Goal: Information Seeking & Learning: Learn about a topic

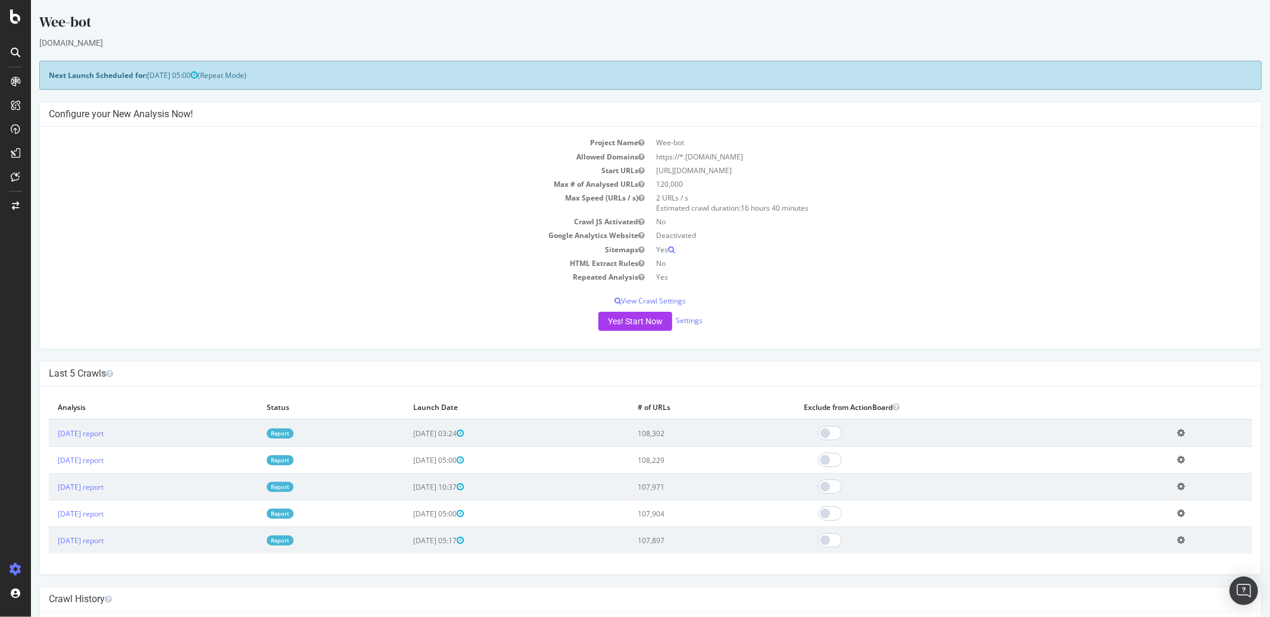
scroll to position [245, 0]
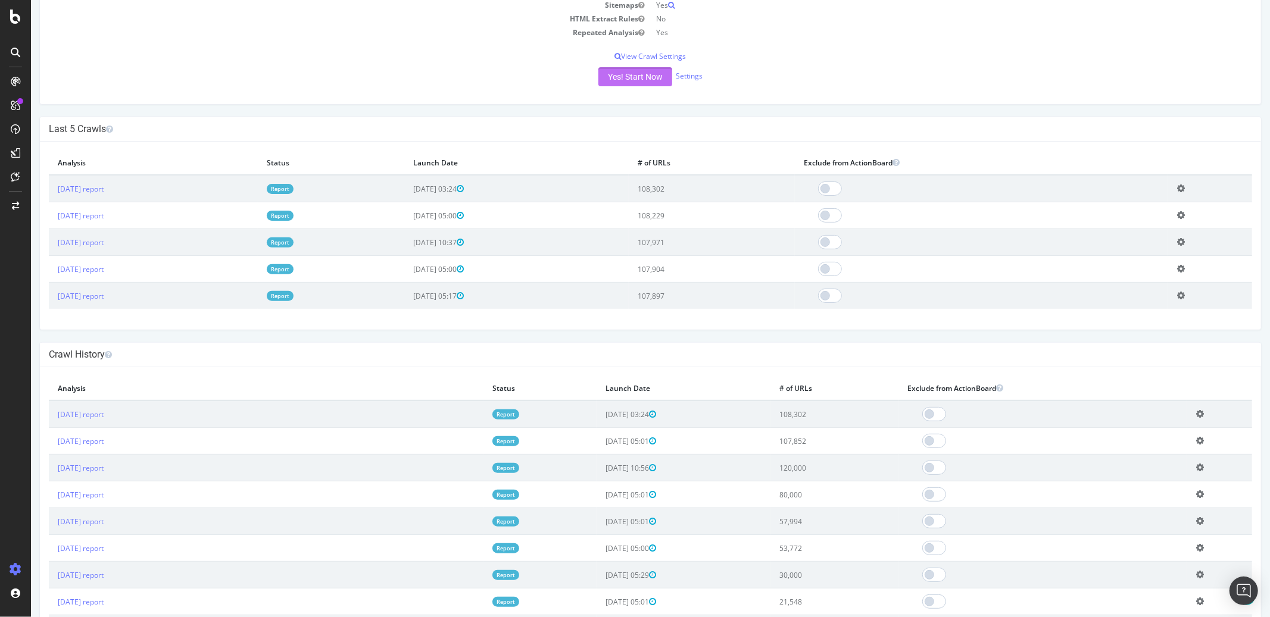
click at [628, 82] on button "Yes! Start Now" at bounding box center [635, 76] width 74 height 19
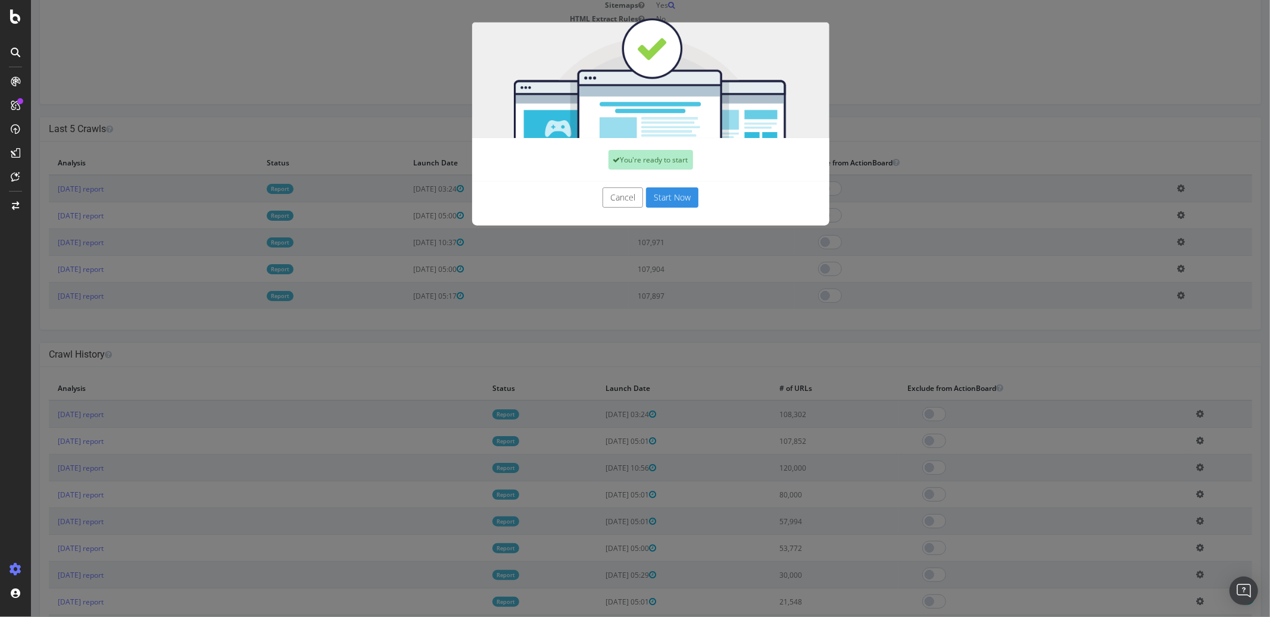
click at [679, 191] on button "Start Now" at bounding box center [671, 198] width 52 height 20
click at [619, 204] on button "Cancel" at bounding box center [622, 198] width 40 height 20
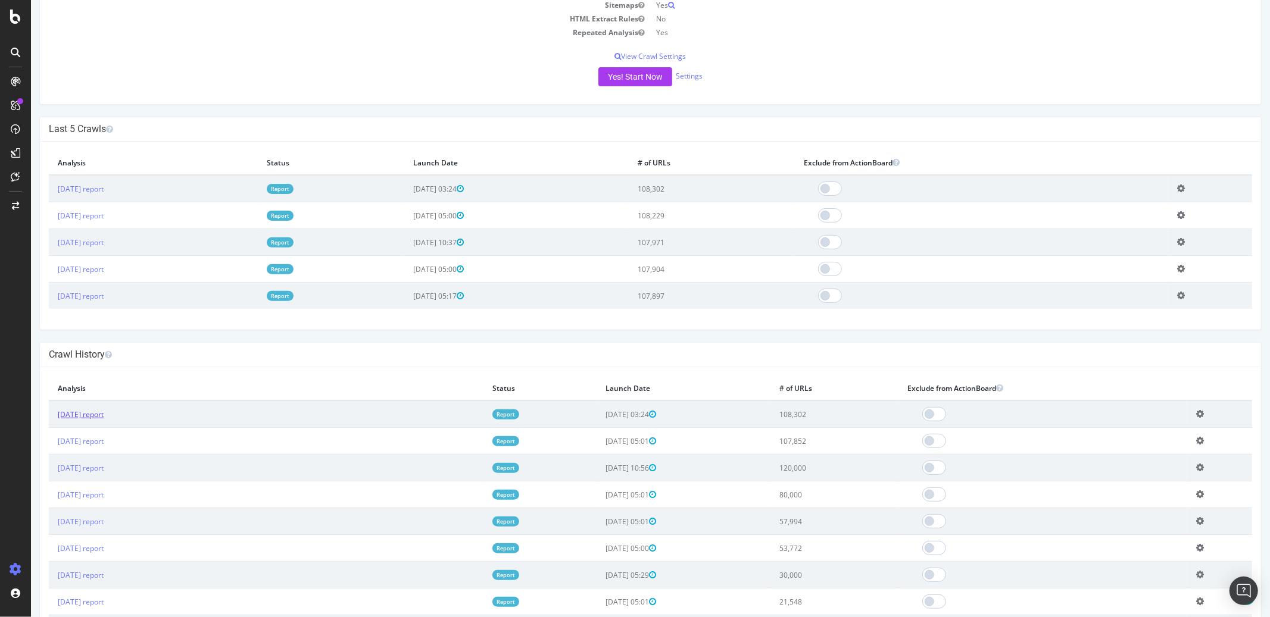
click at [103, 415] on link "[DATE] report" at bounding box center [80, 415] width 46 height 10
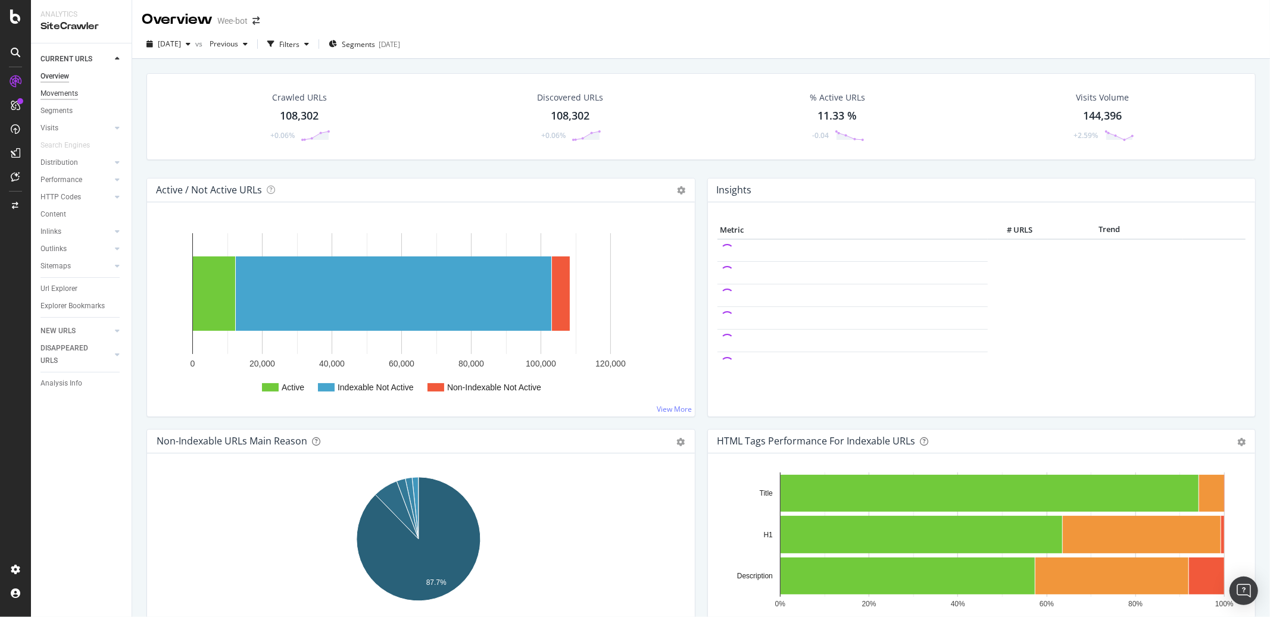
click at [67, 92] on div "Movements" at bounding box center [59, 94] width 38 height 13
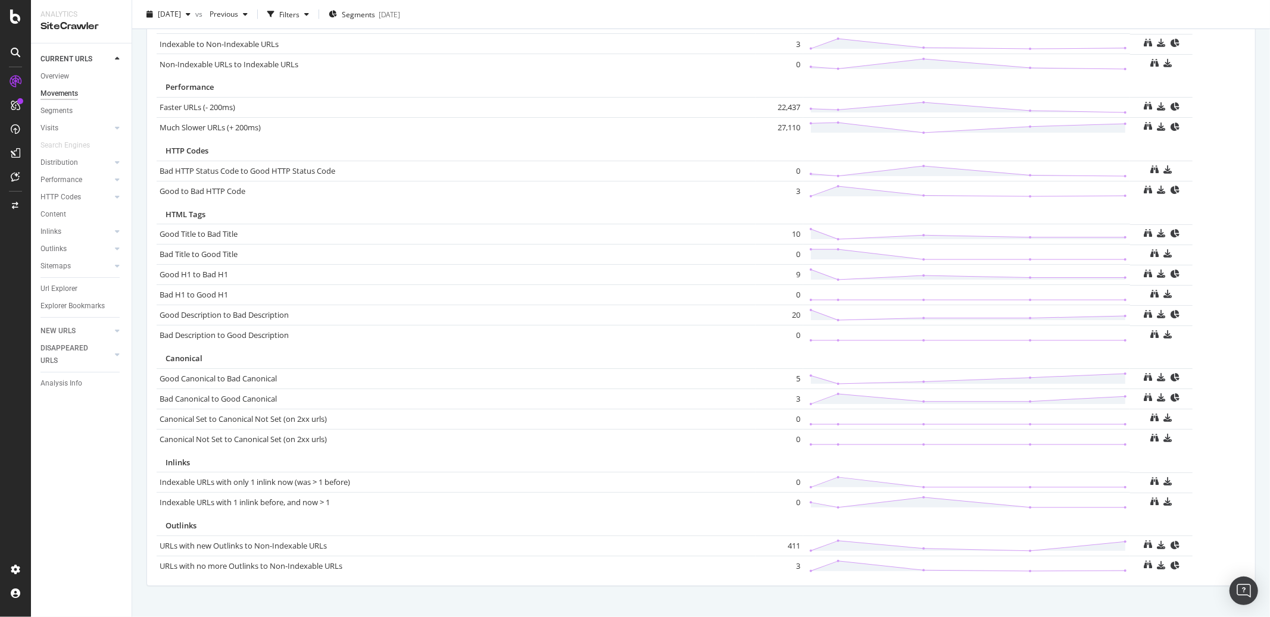
scroll to position [650, 0]
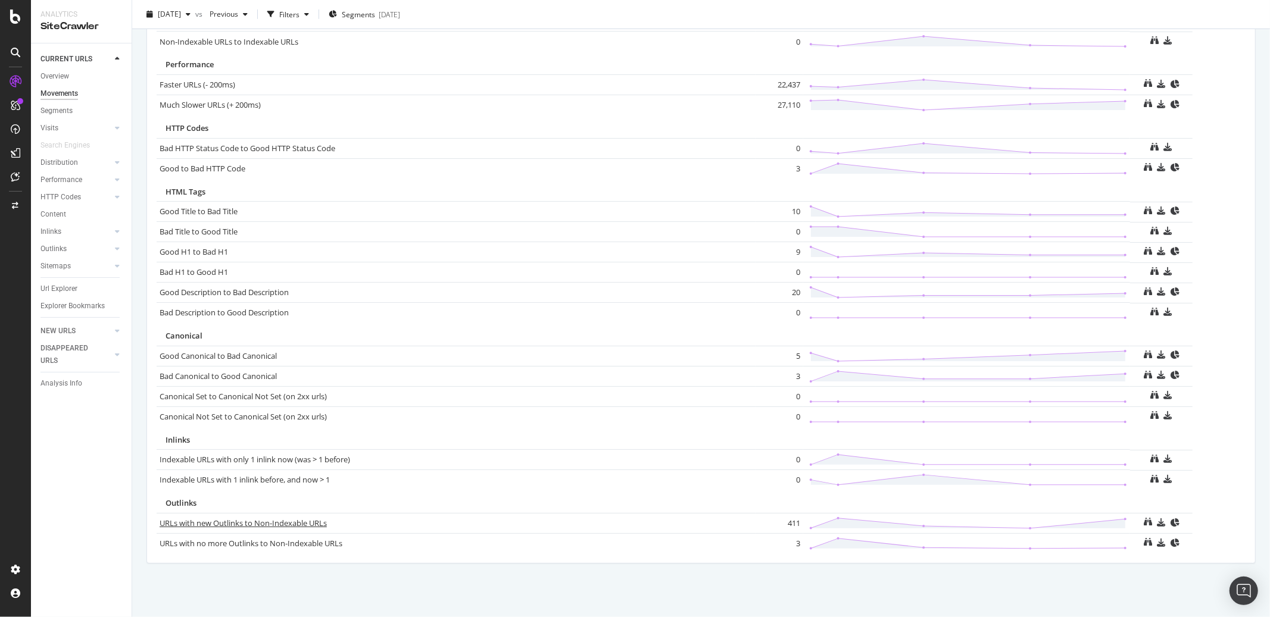
click at [292, 522] on link "URLs with new Outlinks to Non-Indexable URLs" at bounding box center [243, 523] width 167 height 11
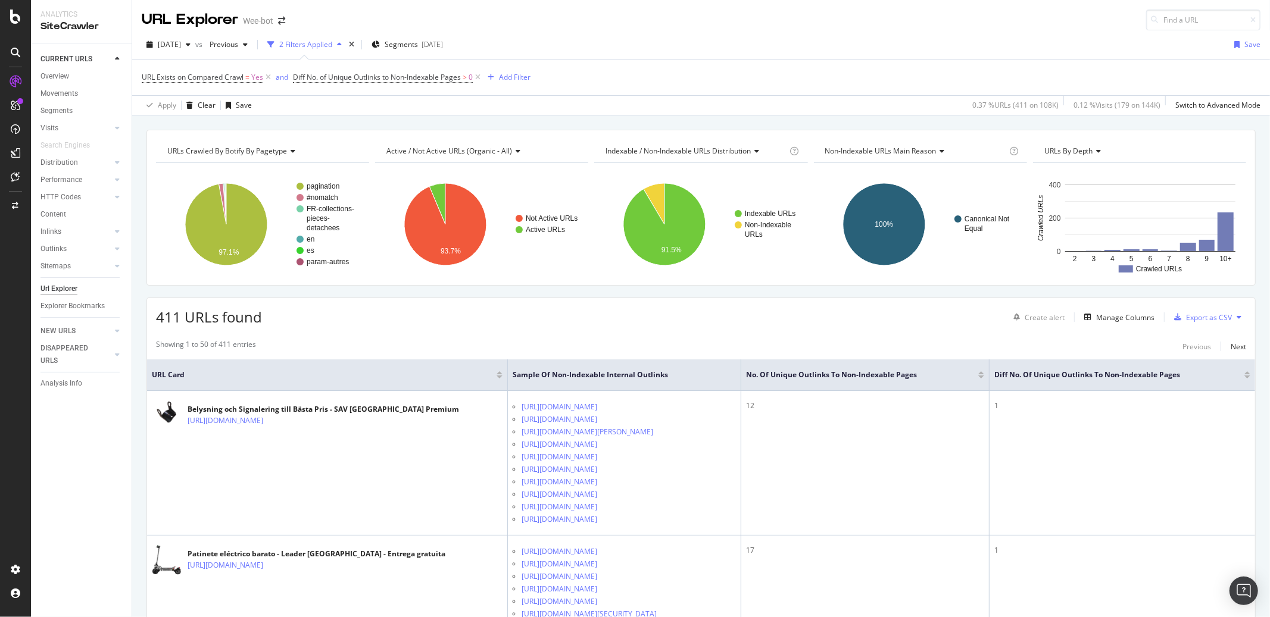
scroll to position [266, 0]
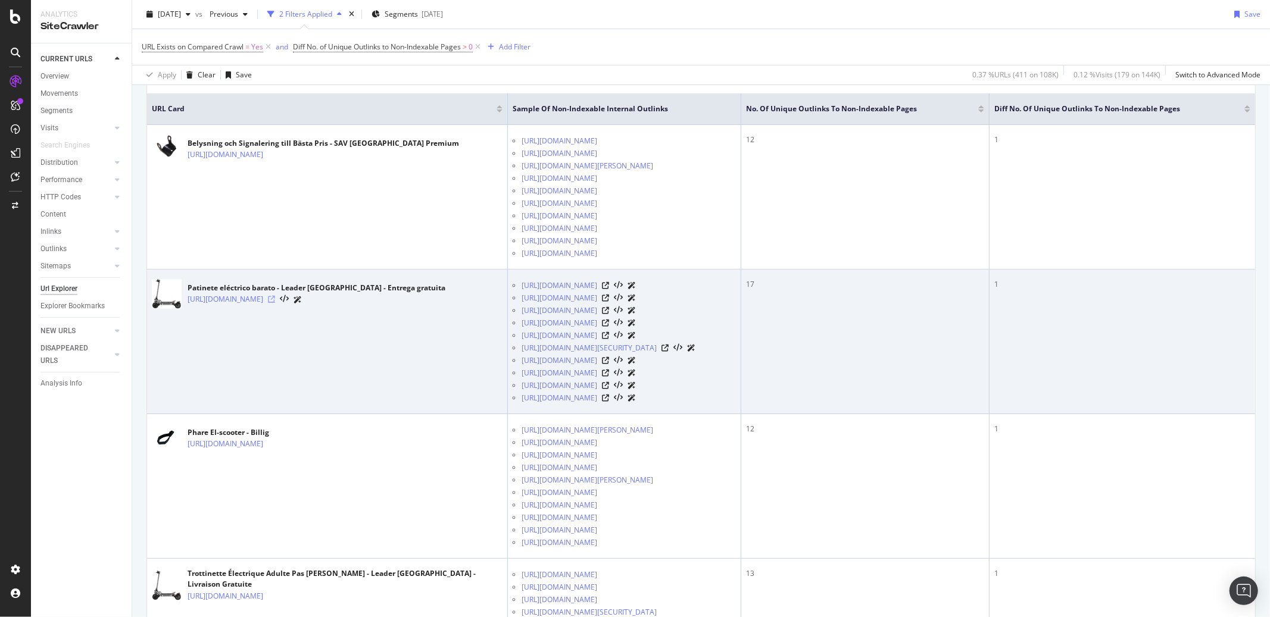
click at [275, 303] on icon at bounding box center [271, 299] width 7 height 7
